Goal: Task Accomplishment & Management: Complete application form

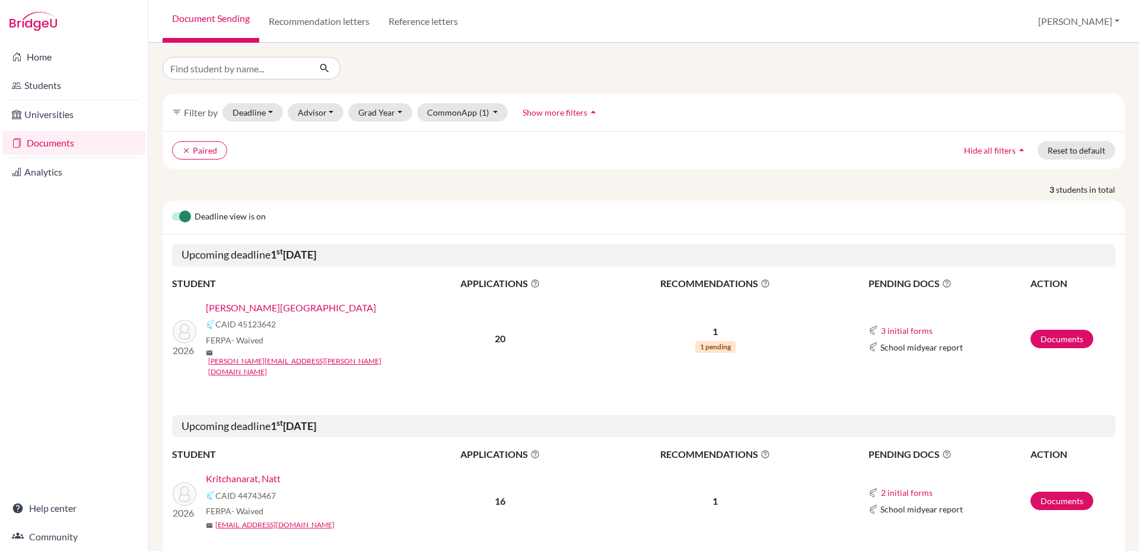
click at [237, 305] on link "[PERSON_NAME][GEOGRAPHIC_DATA]" at bounding box center [291, 308] width 170 height 14
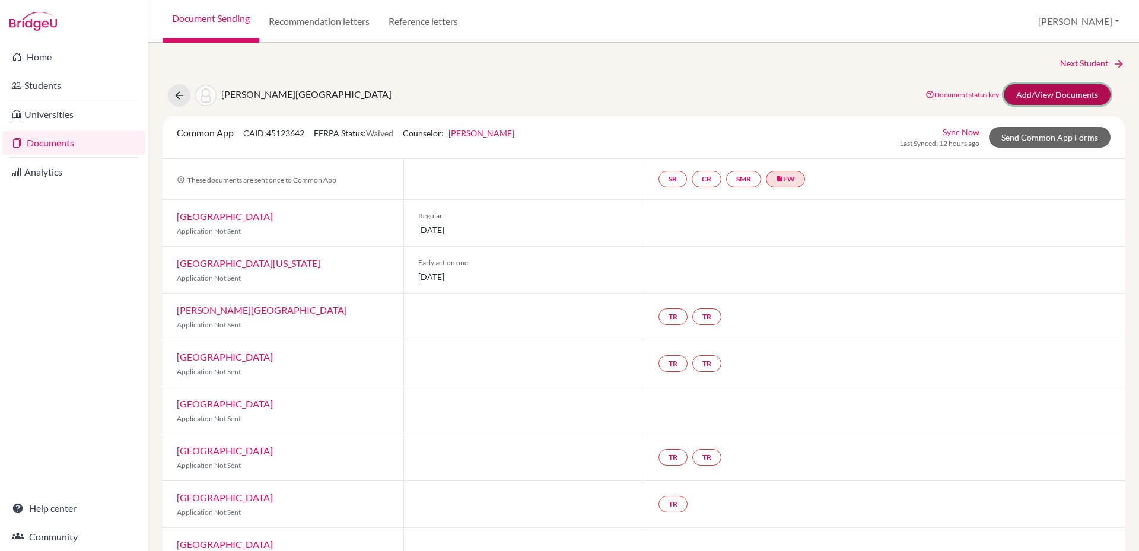
click at [1054, 95] on link "Add/View Documents" at bounding box center [1056, 94] width 107 height 21
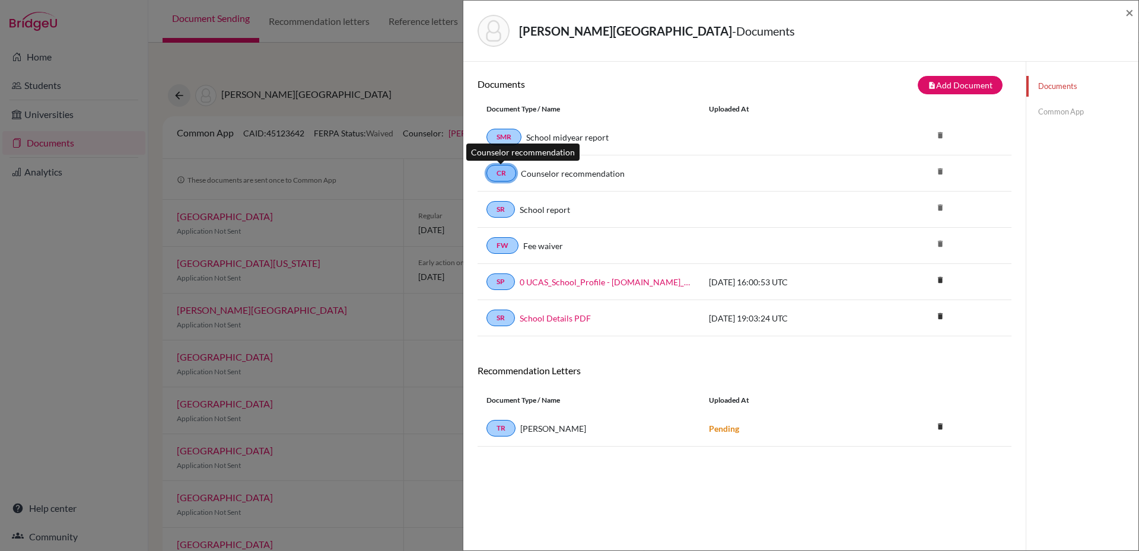
click at [499, 176] on link "CR" at bounding box center [501, 173] width 30 height 17
click at [1040, 111] on link "Common App" at bounding box center [1082, 111] width 112 height 21
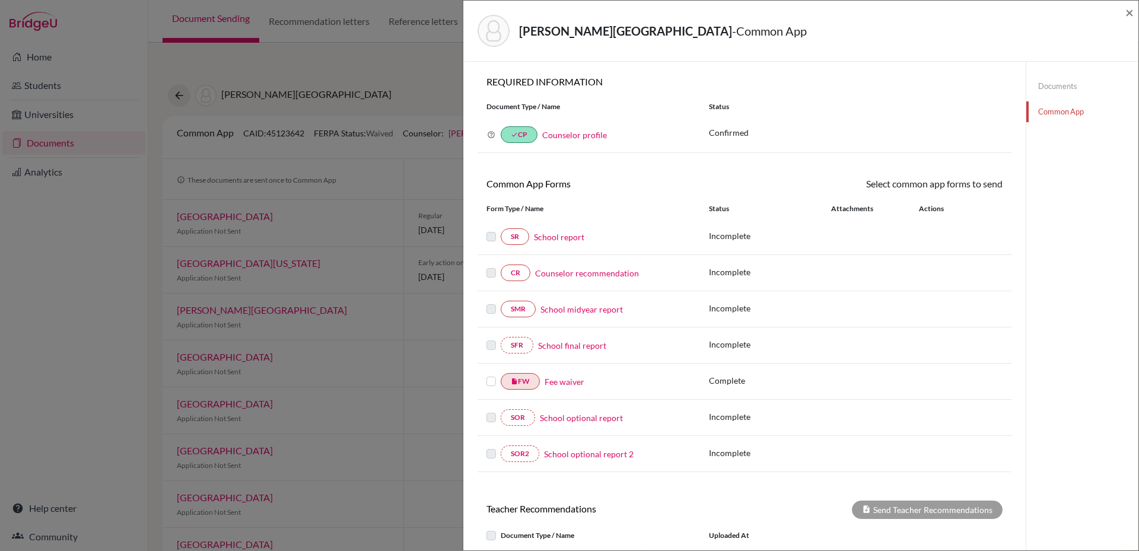
click at [569, 135] on link "Counselor profile" at bounding box center [574, 135] width 65 height 10
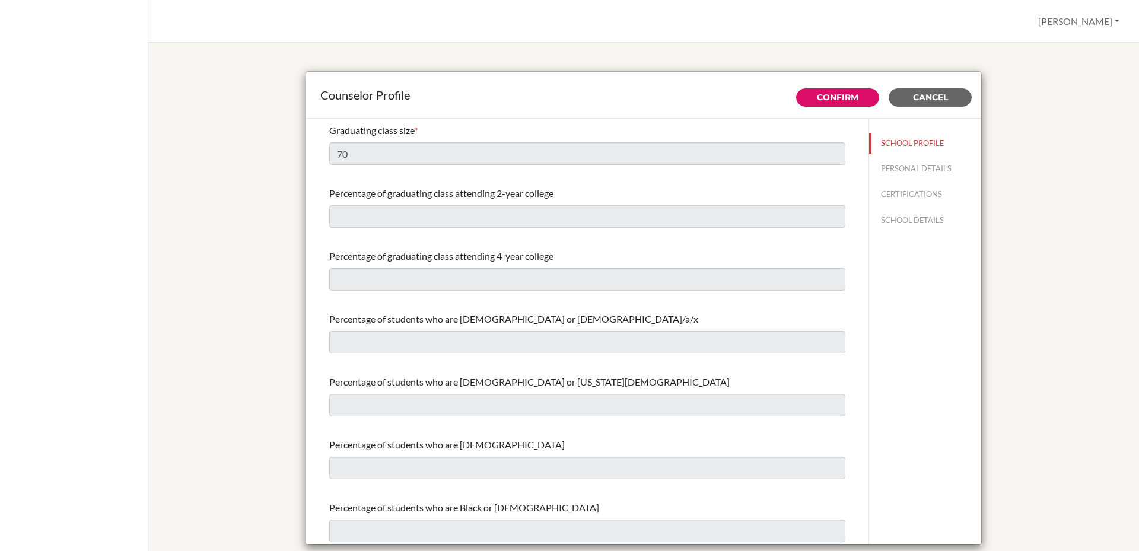
select select "1"
select select "351099"
click at [896, 170] on button "PERSONAL DETAILS" at bounding box center [925, 168] width 112 height 21
type input "Melody"
type input "[PERSON_NAME]"
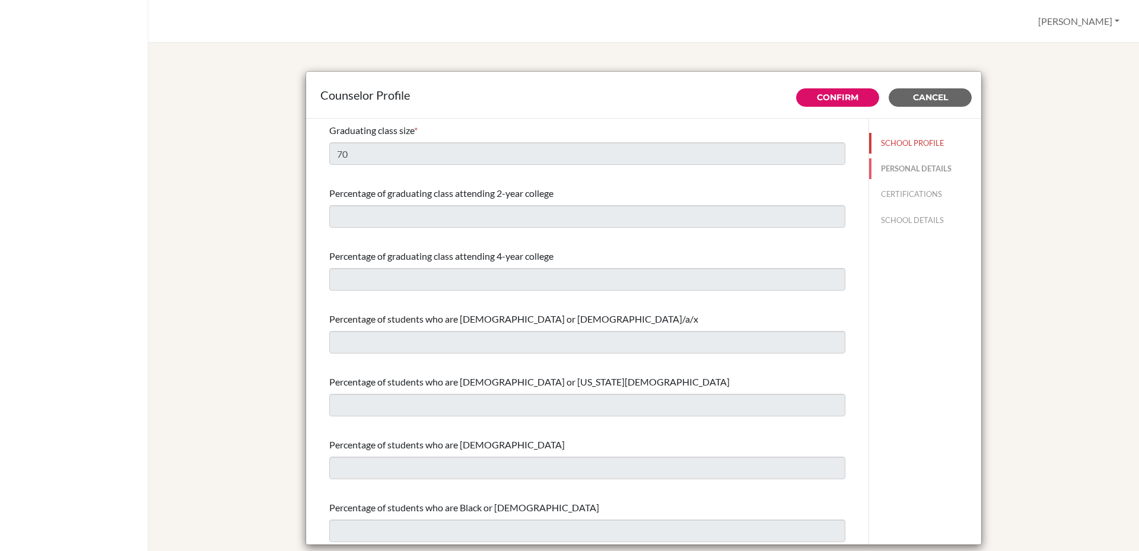
type input "Mrs"
type input "44.1691622321"
type input "[EMAIL_ADDRESS][PERSON_NAME][DOMAIN_NAME]"
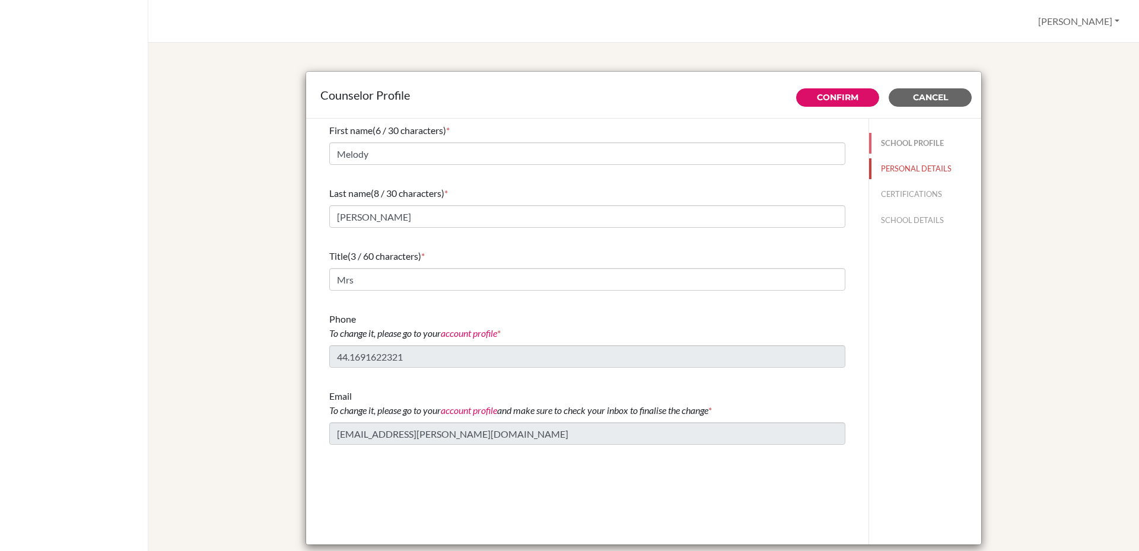
click at [911, 139] on button "SCHOOL PROFILE" at bounding box center [925, 143] width 112 height 21
type input "70"
select select "1"
select select "351099"
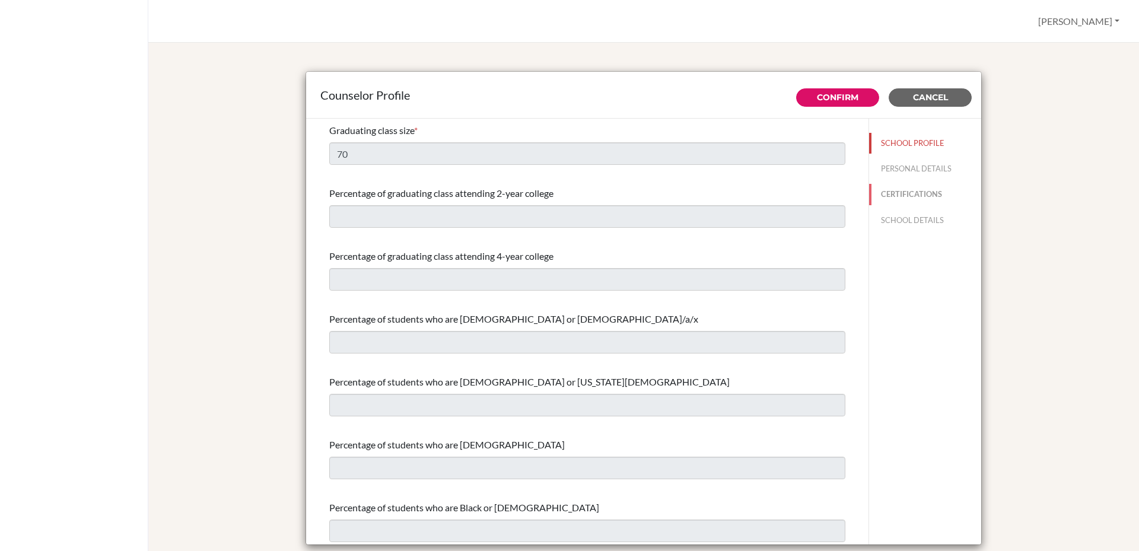
click at [901, 196] on button "CERTIFICATIONS" at bounding box center [925, 194] width 112 height 21
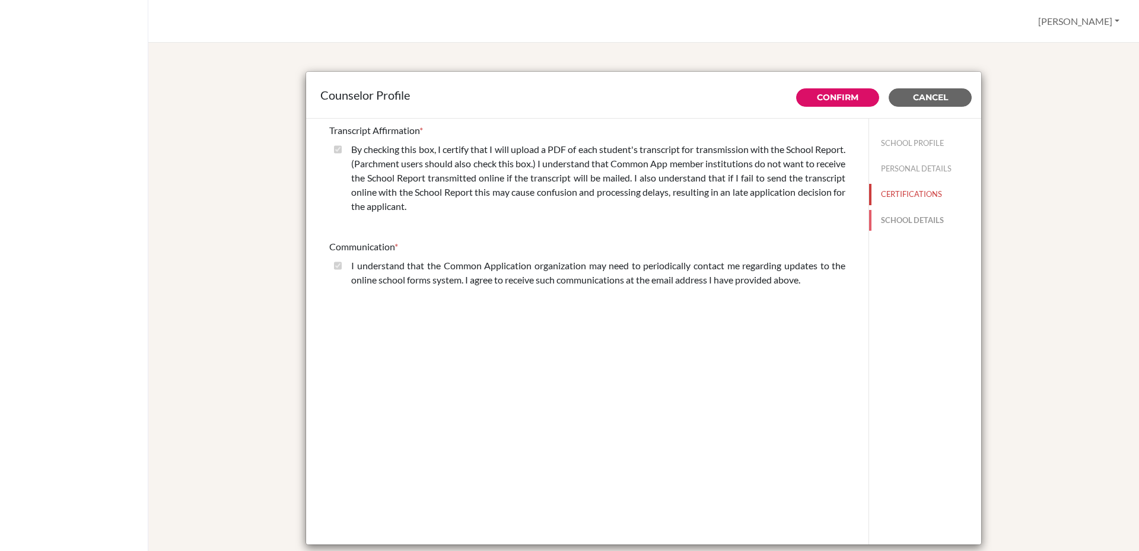
click at [903, 218] on button "SCHOOL DETAILS" at bounding box center [925, 220] width 112 height 21
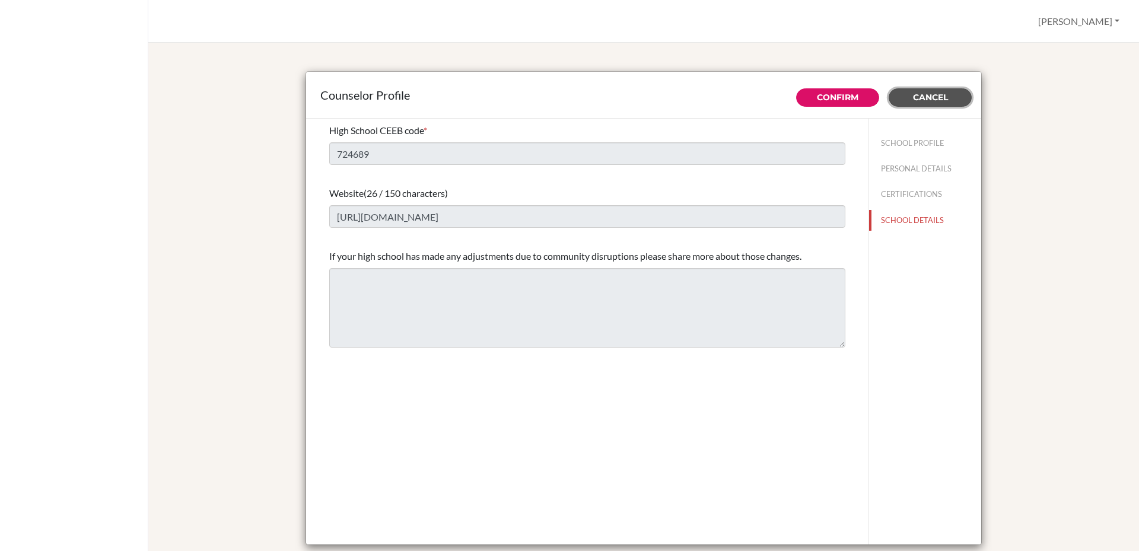
click at [935, 104] on button "Cancel" at bounding box center [929, 97] width 83 height 18
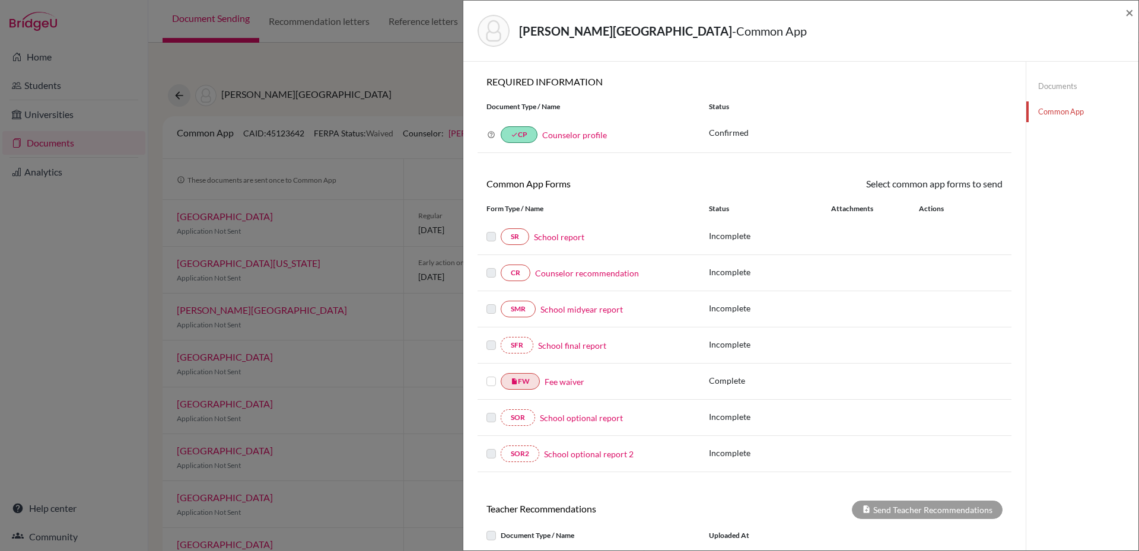
click at [621, 275] on link "Counselor recommendation" at bounding box center [587, 273] width 104 height 12
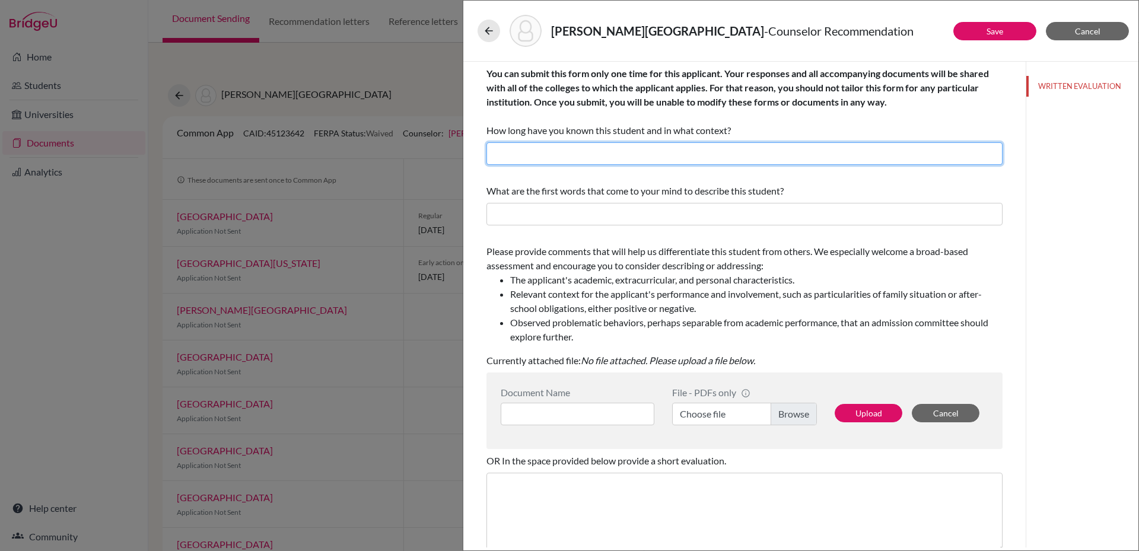
click at [782, 152] on input "text" at bounding box center [744, 153] width 516 height 23
type input "18 months as Charlotte's teacher and form tutor"
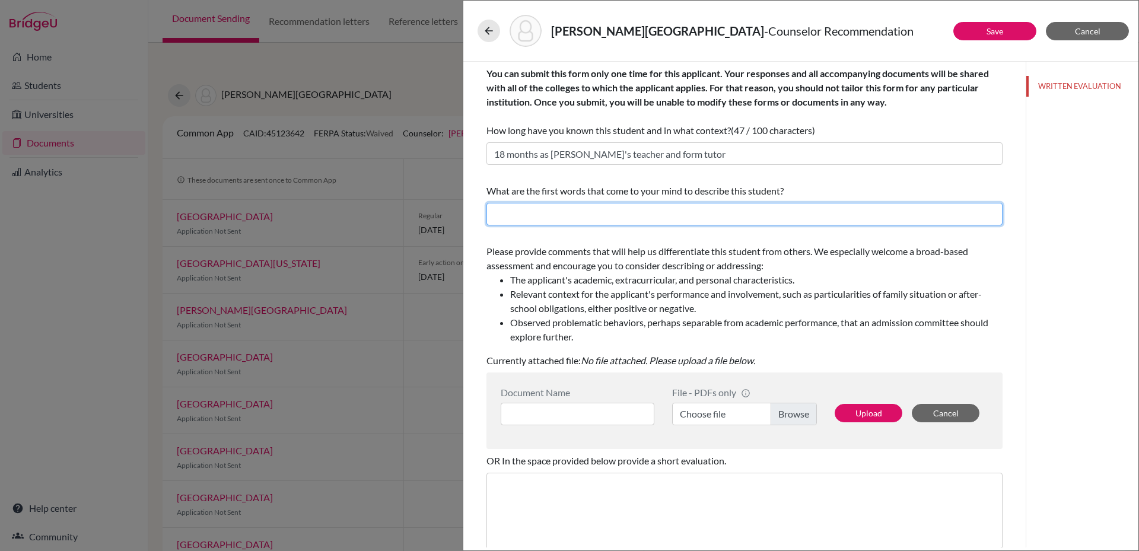
click at [757, 220] on input "text" at bounding box center [744, 214] width 516 height 23
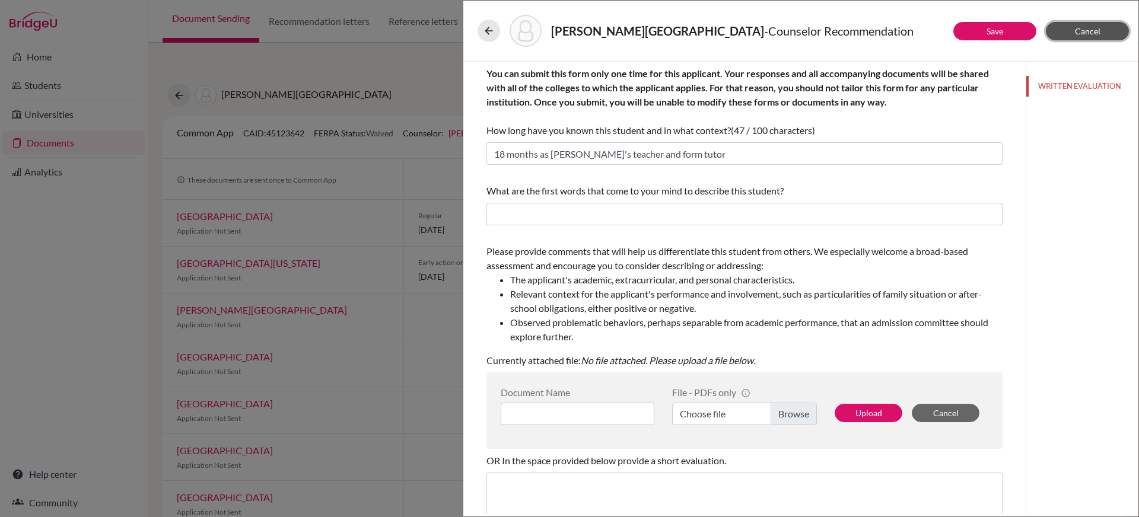
click at [1089, 37] on button "Cancel" at bounding box center [1087, 31] width 83 height 18
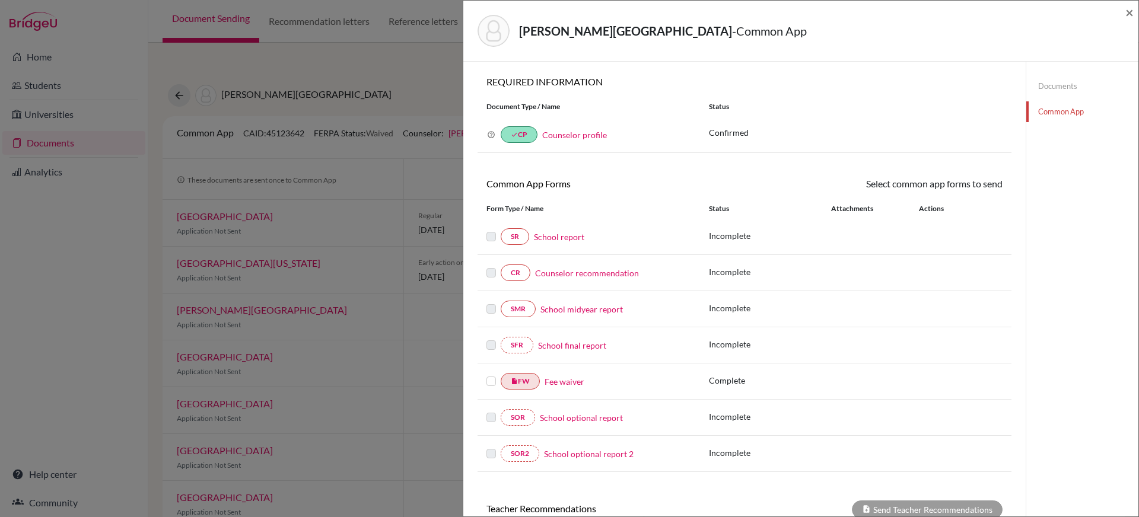
scroll to position [178, 0]
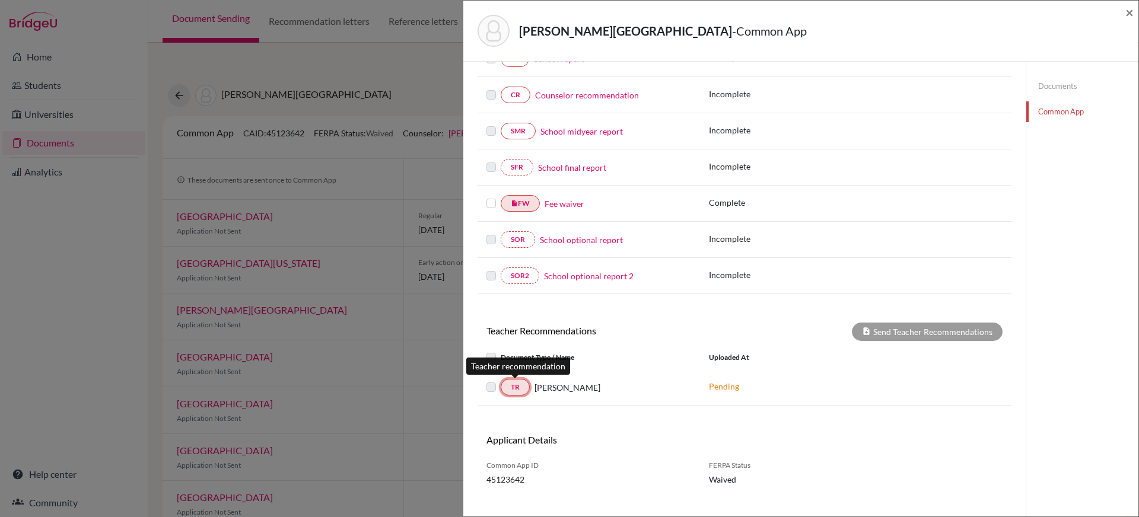
click at [515, 393] on link "TR" at bounding box center [515, 387] width 29 height 17
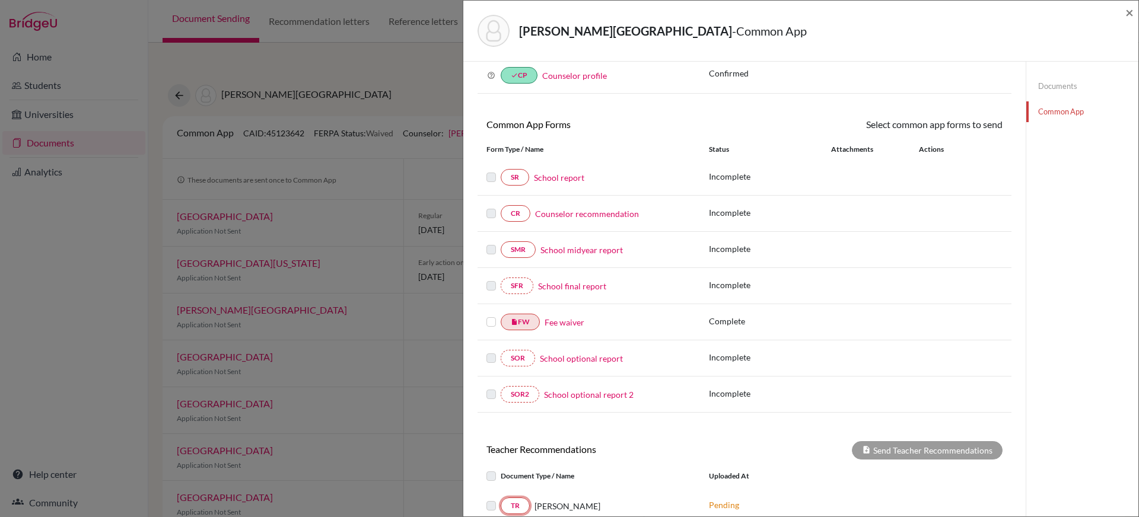
scroll to position [0, 0]
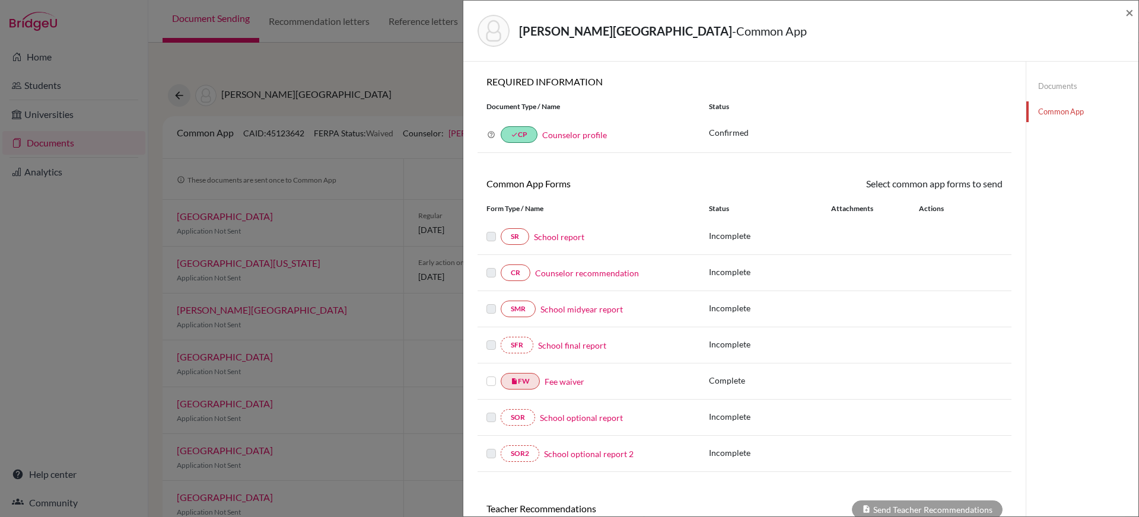
click at [1040, 84] on link "Documents" at bounding box center [1082, 86] width 112 height 21
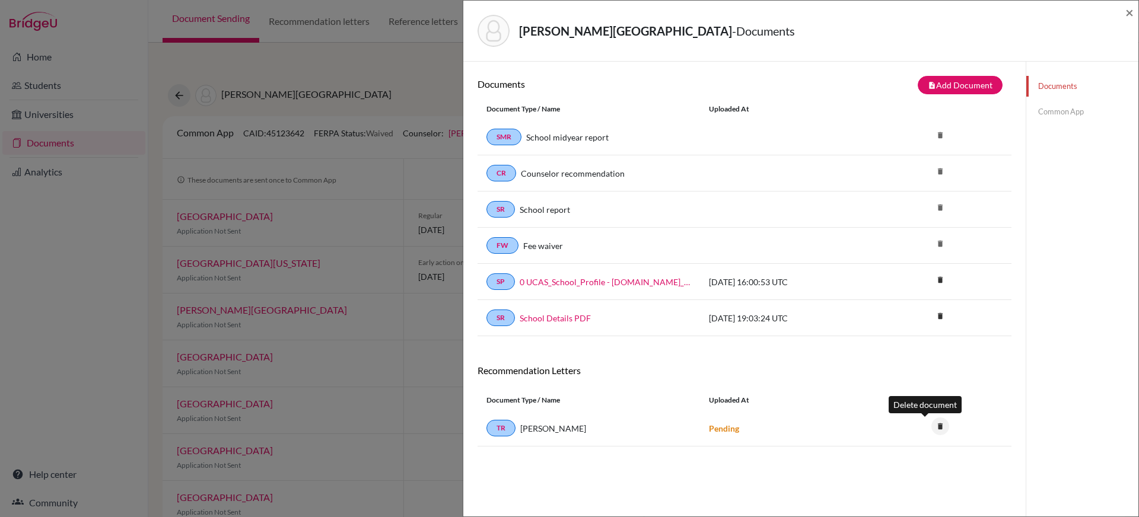
click at [931, 426] on icon "delete" at bounding box center [940, 427] width 18 height 18
click at [877, 490] on button "Delete" at bounding box center [903, 492] width 54 height 18
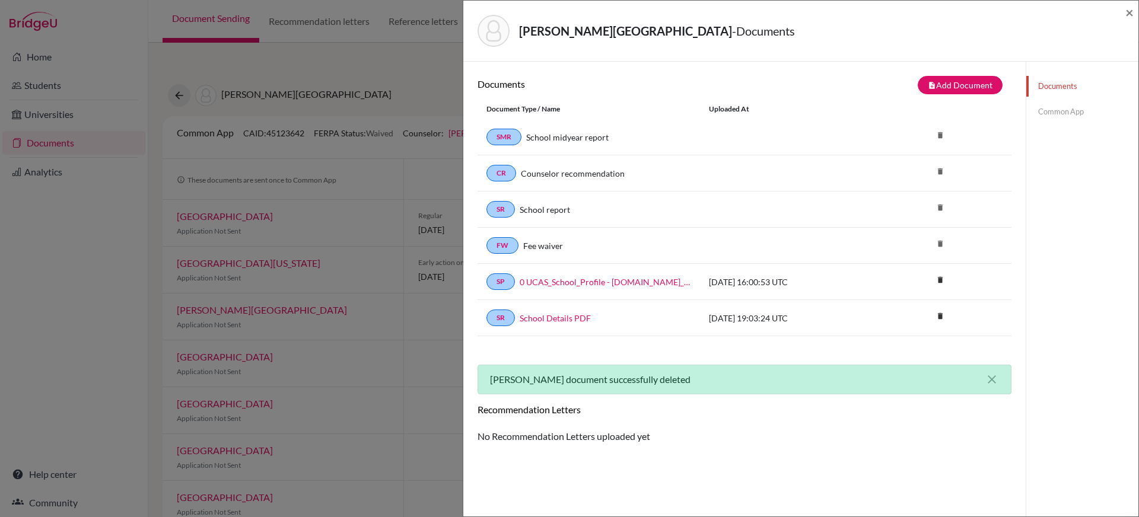
click at [1046, 84] on link "Documents" at bounding box center [1082, 86] width 112 height 21
click at [1046, 111] on link "Common App" at bounding box center [1082, 111] width 112 height 21
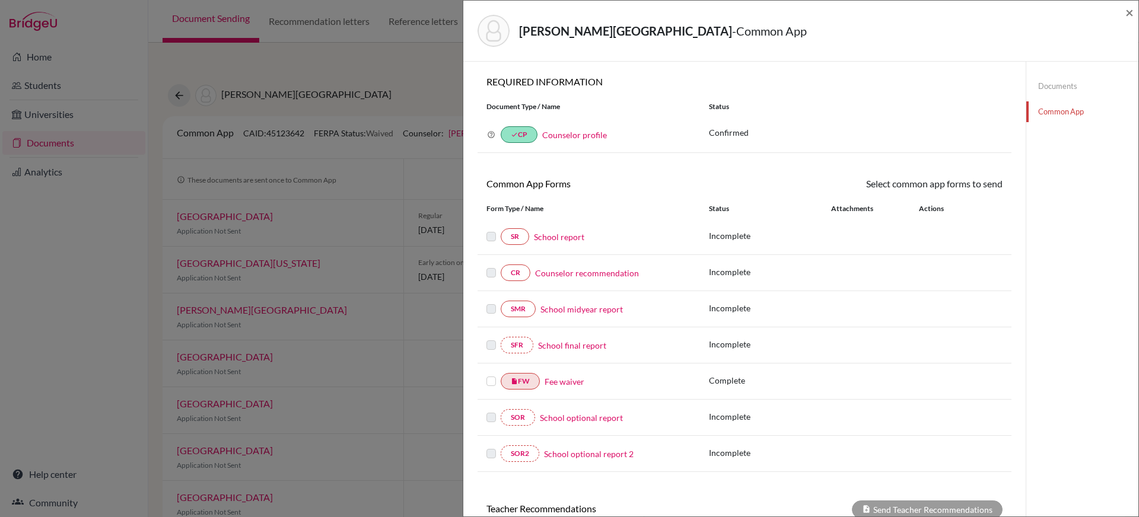
click at [569, 275] on link "Counselor recommendation" at bounding box center [587, 273] width 104 height 12
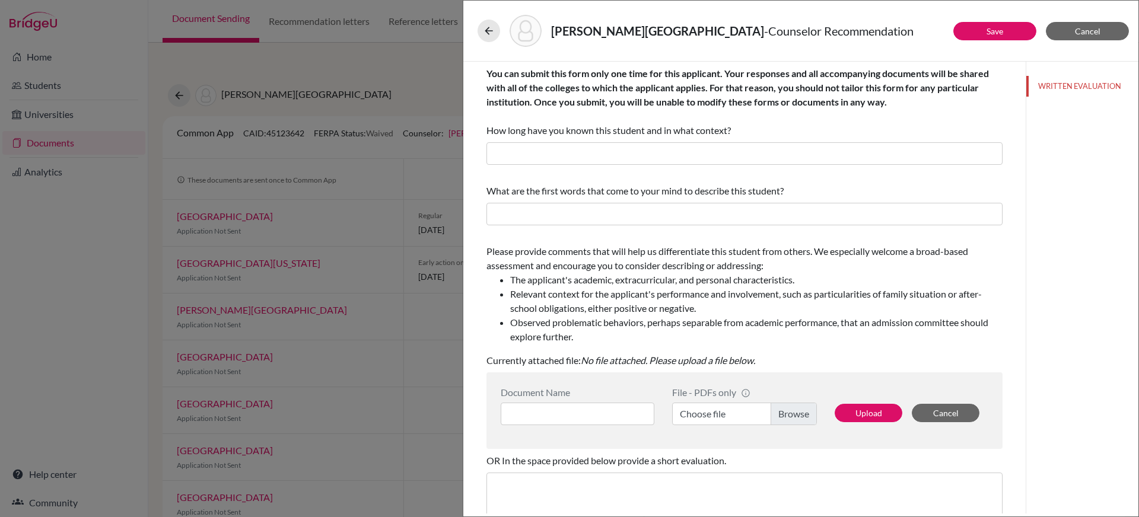
click at [729, 413] on label "Choose file" at bounding box center [744, 414] width 145 height 23
click at [729, 413] on input "Choose file" at bounding box center [744, 414] width 145 height 23
click at [604, 407] on input at bounding box center [578, 414] width 154 height 23
click at [1083, 34] on span "Cancel" at bounding box center [1088, 31] width 26 height 10
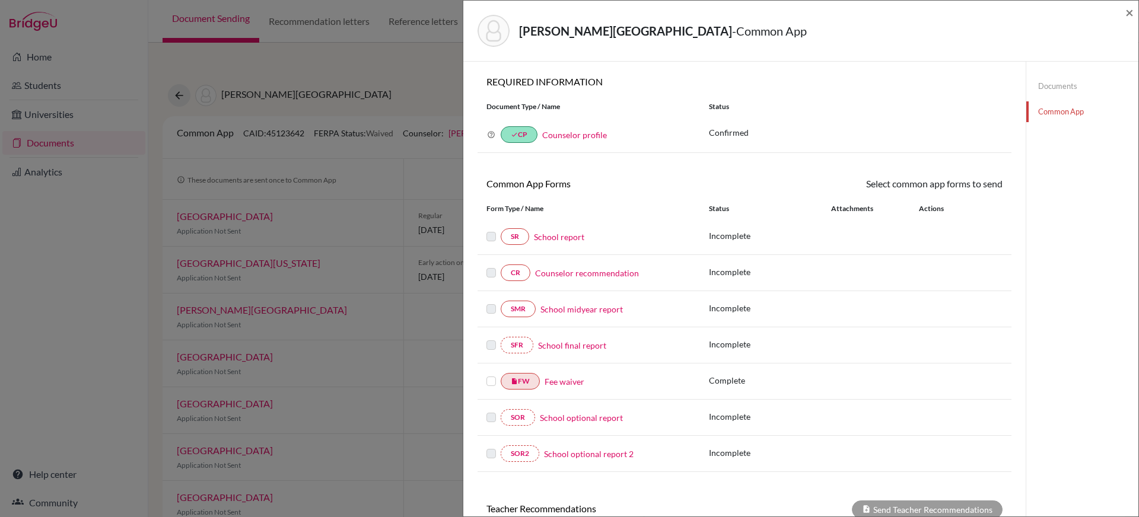
click at [597, 307] on link "School midyear report" at bounding box center [581, 309] width 82 height 12
select select "5"
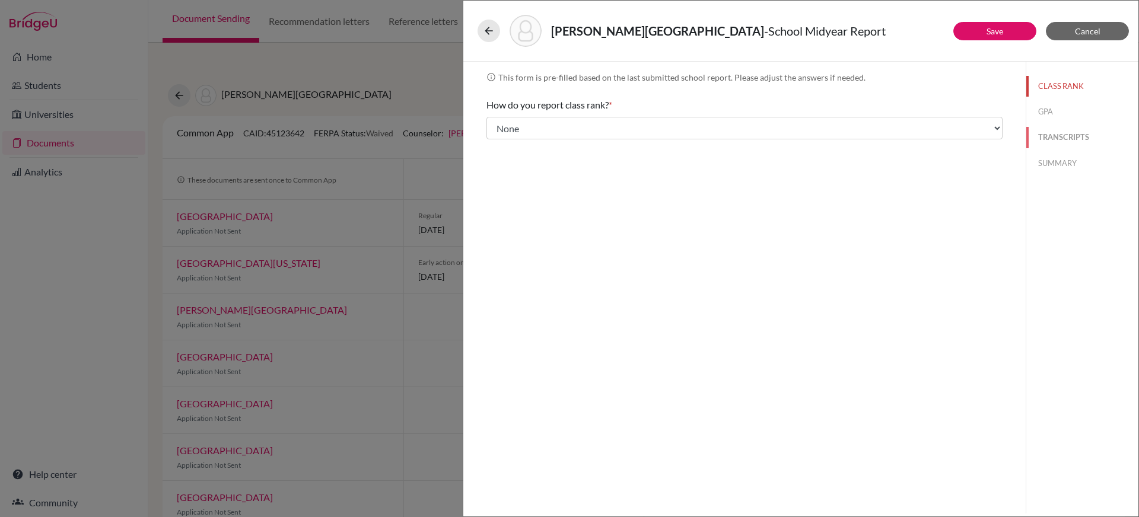
click at [1060, 136] on button "TRANSCRIPTS" at bounding box center [1082, 137] width 112 height 21
select select "5"
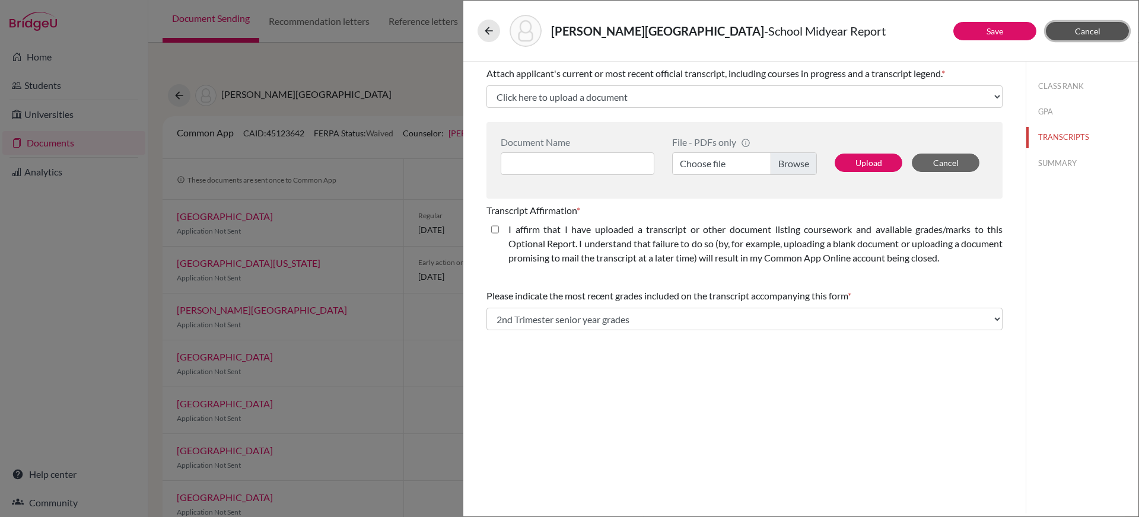
click at [1066, 37] on button "Cancel" at bounding box center [1087, 31] width 83 height 18
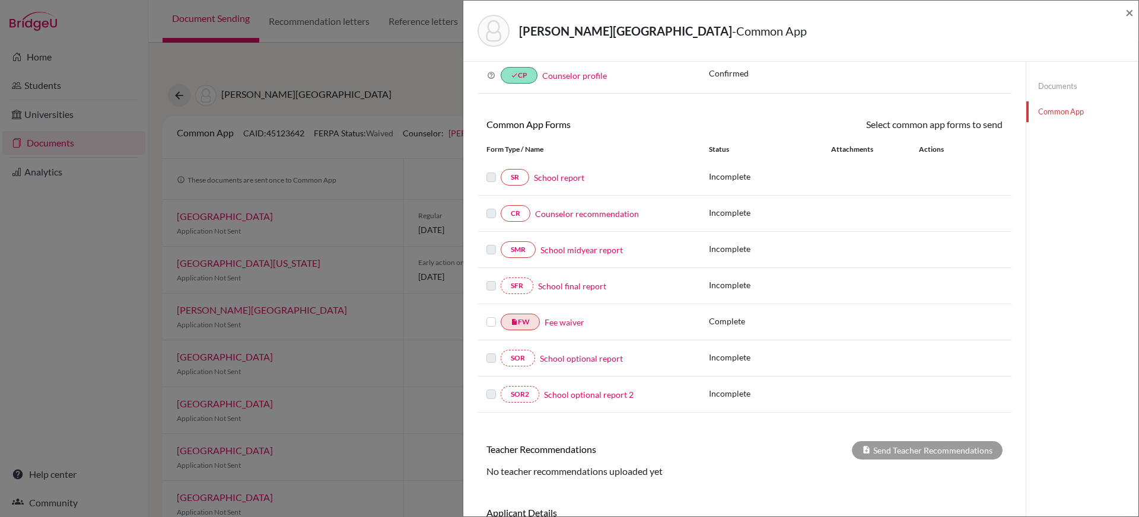
scroll to position [119, 0]
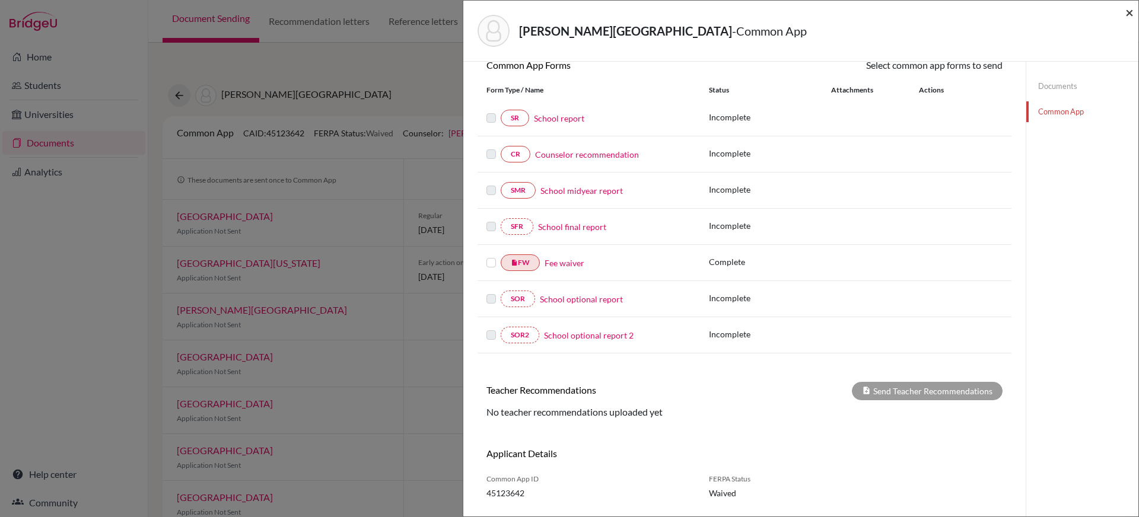
click at [1126, 15] on span "×" at bounding box center [1129, 12] width 8 height 17
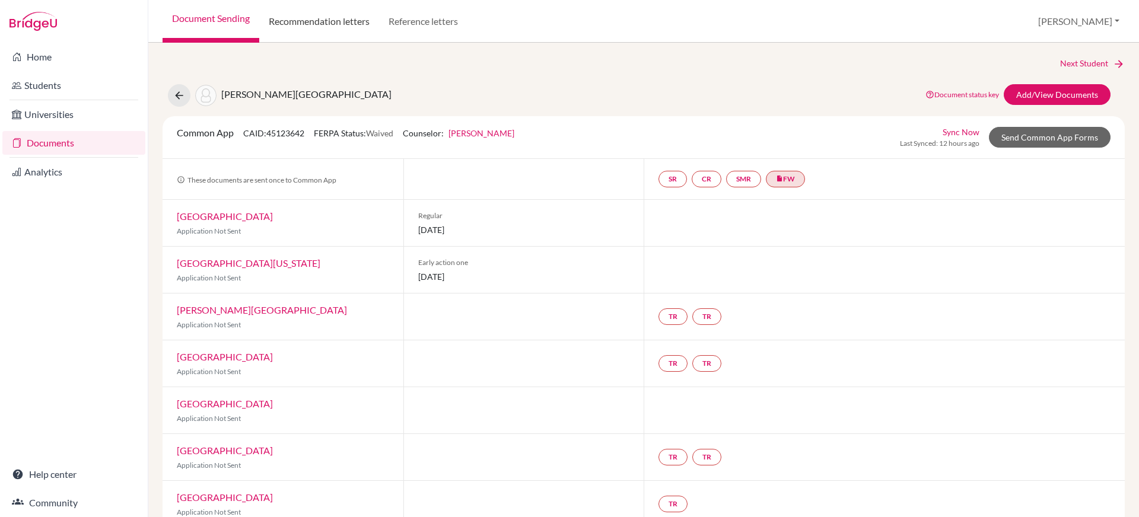
click at [343, 21] on link "Recommendation letters" at bounding box center [319, 21] width 120 height 43
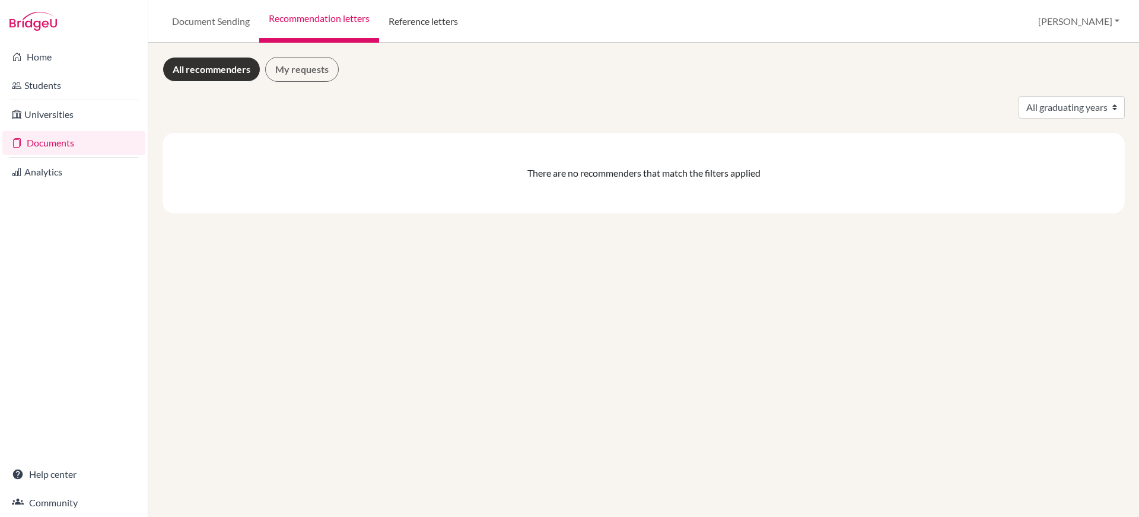
click at [407, 21] on link "Reference letters" at bounding box center [423, 21] width 88 height 43
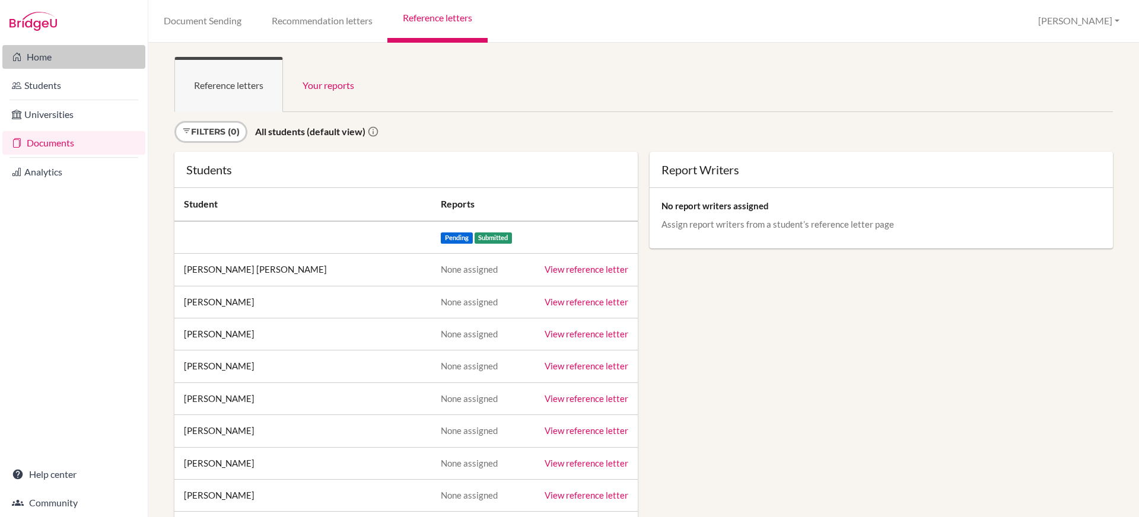
click at [34, 54] on link "Home" at bounding box center [73, 57] width 143 height 24
